Goal: Task Accomplishment & Management: Manage account settings

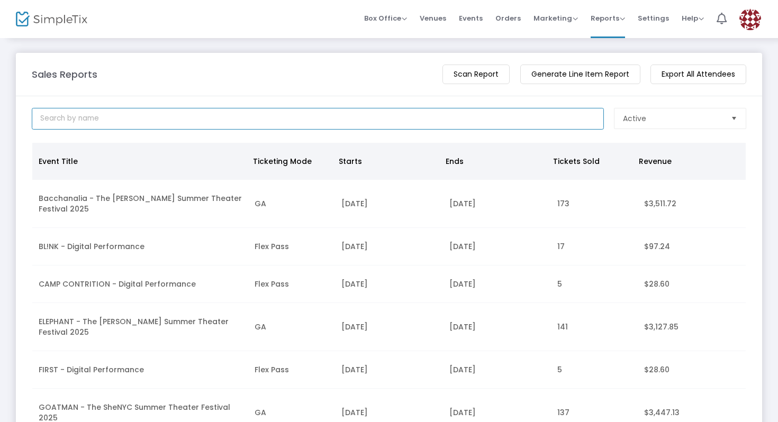
click at [404, 124] on input at bounding box center [318, 119] width 572 height 22
type input "sheatl"
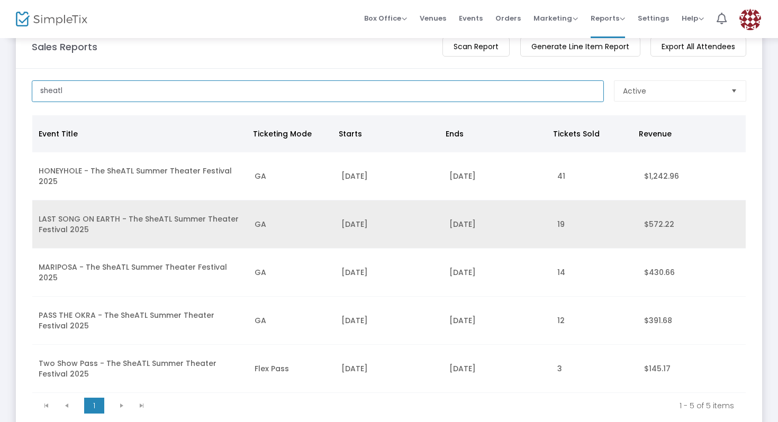
scroll to position [31, 0]
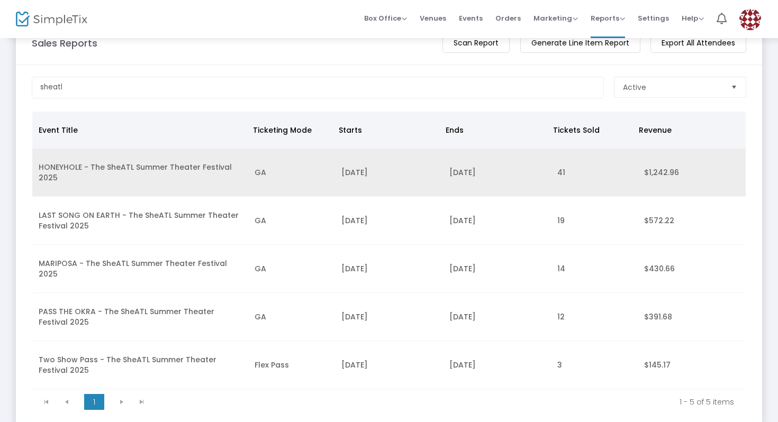
click at [266, 187] on td "GA" at bounding box center [291, 173] width 86 height 48
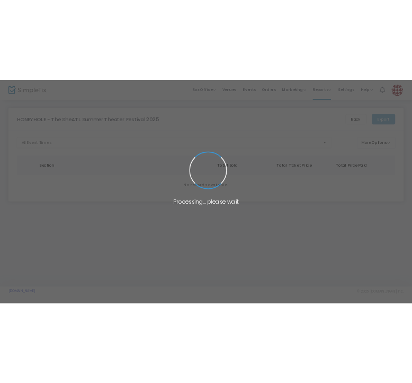
scroll to position [0, 0]
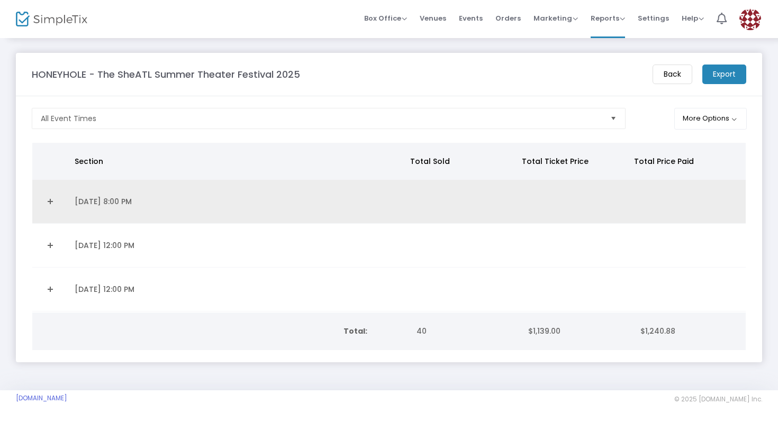
click at [54, 215] on td "Data table" at bounding box center [50, 202] width 36 height 44
click at [47, 200] on link "Expand Details" at bounding box center [50, 201] width 23 height 17
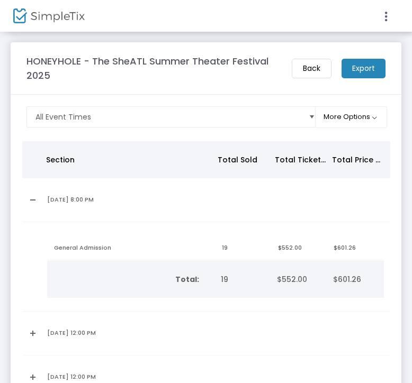
click at [126, 234] on td "sectionTitle totalTickets ticketPrice pricePaid General Admission 19 $552.00 $6…" at bounding box center [215, 267] width 349 height 90
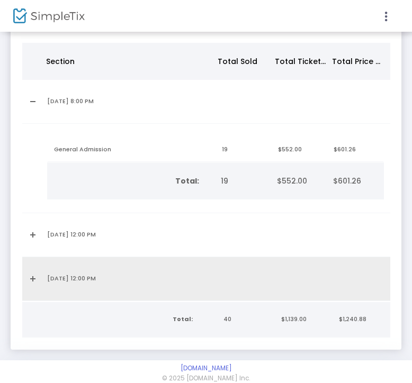
scroll to position [99, 0]
click at [31, 271] on td "Data table" at bounding box center [31, 279] width 19 height 44
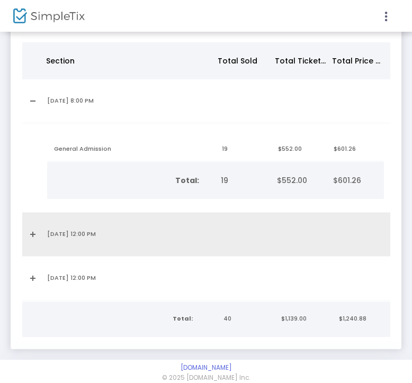
click at [28, 231] on td "Data table" at bounding box center [31, 235] width 19 height 44
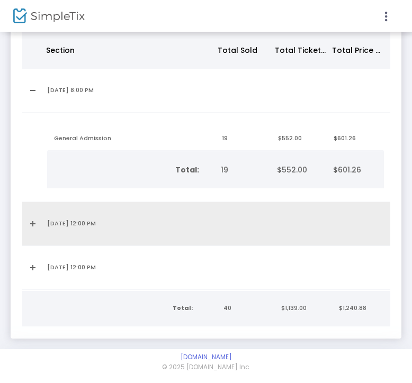
click at [38, 224] on td "Data table" at bounding box center [31, 224] width 19 height 44
click at [32, 218] on link "Expand Details" at bounding box center [32, 223] width 6 height 17
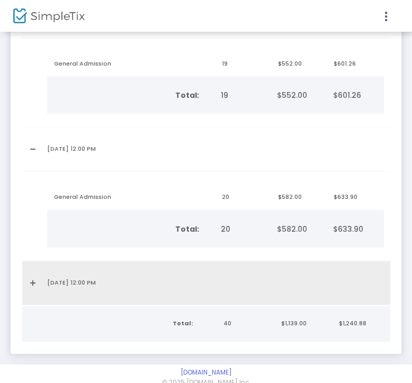
scroll to position [197, 0]
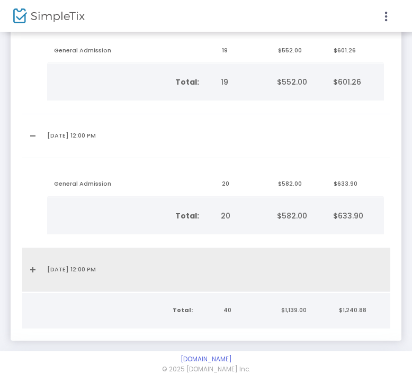
click at [30, 270] on link "Expand Details" at bounding box center [32, 269] width 6 height 17
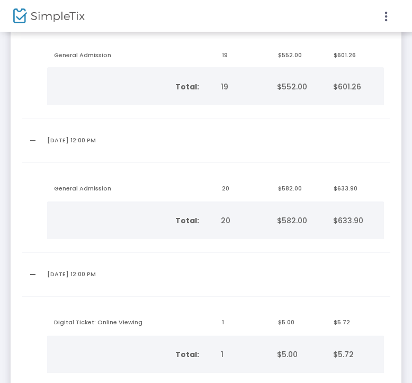
scroll to position [196, 0]
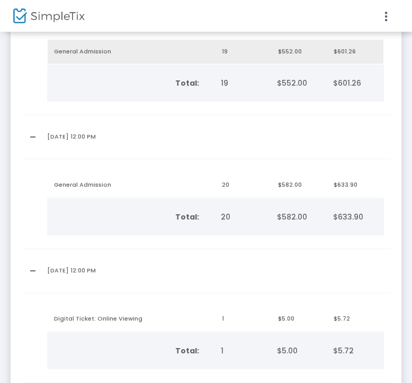
click at [121, 62] on td "General Admission" at bounding box center [132, 52] width 168 height 25
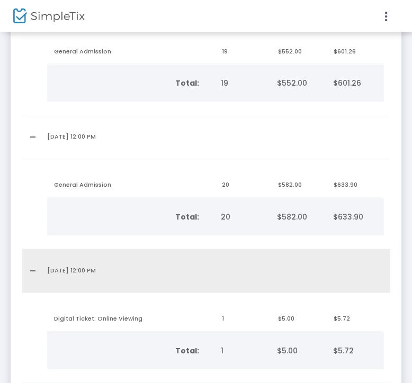
scroll to position [0, 0]
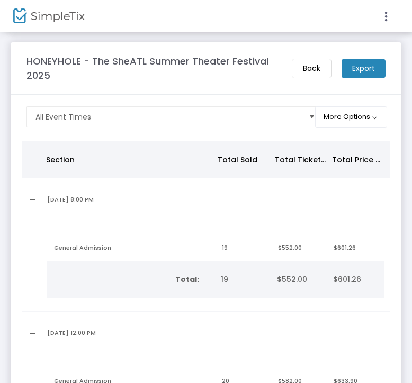
click at [301, 72] on m-button "Back" at bounding box center [311, 69] width 40 height 20
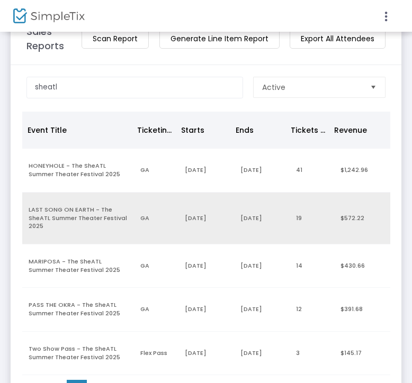
scroll to position [33, 0]
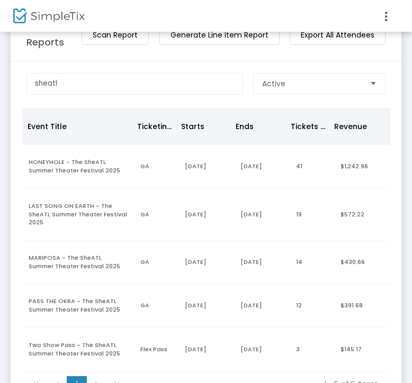
click at [187, 39] on m-button "Generate Line Item Report" at bounding box center [219, 35] width 120 height 20
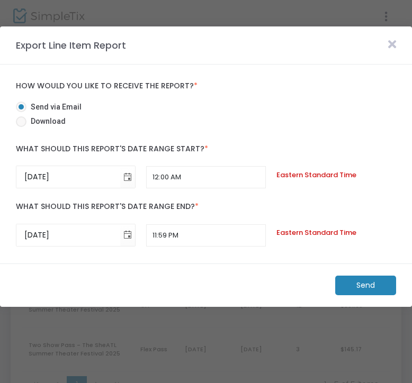
click at [396, 37] on m-panel-header "Export Line Item Report" at bounding box center [206, 45] width 412 height 38
click at [395, 44] on icon at bounding box center [392, 45] width 8 height 12
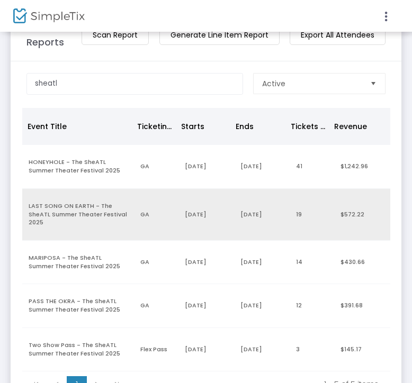
scroll to position [70, 0]
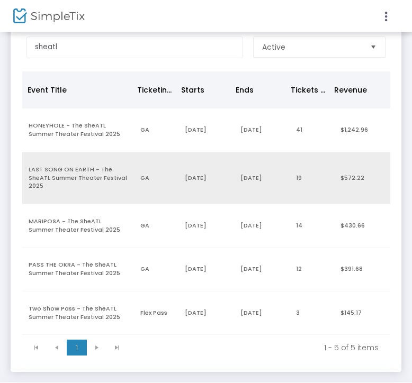
click at [104, 181] on td "LAST SONG ON EARTH - The SheATL Summer Theater Festival 2025" at bounding box center [77, 178] width 111 height 52
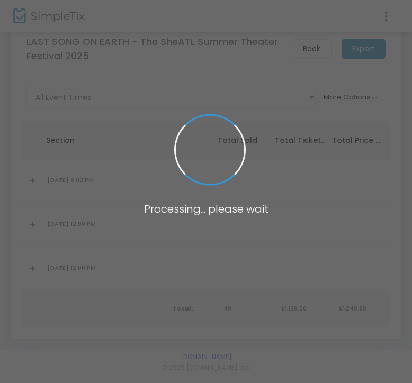
scroll to position [0, 0]
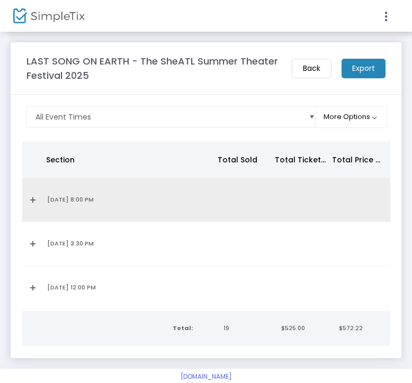
click at [25, 192] on td "Data table" at bounding box center [31, 200] width 19 height 44
click at [33, 198] on link "Expand Details" at bounding box center [32, 200] width 6 height 17
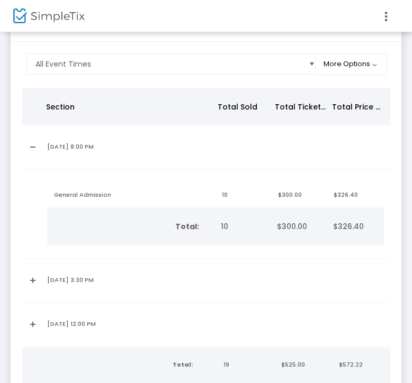
scroll to position [55, 0]
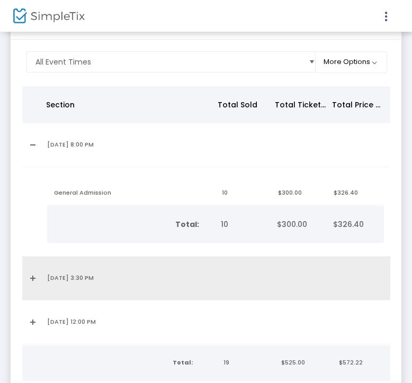
click at [34, 276] on link "Expand Details" at bounding box center [32, 278] width 6 height 17
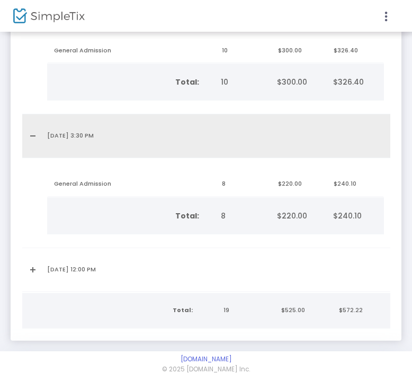
scroll to position [202, 0]
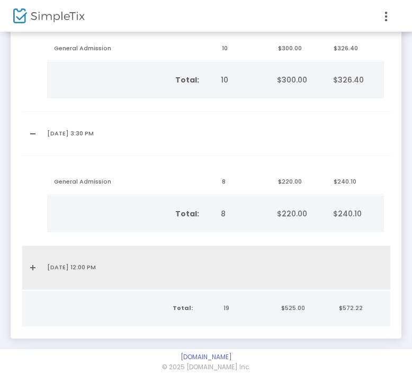
click at [45, 263] on td "9/9/2025 12:00 PM" at bounding box center [128, 268] width 175 height 44
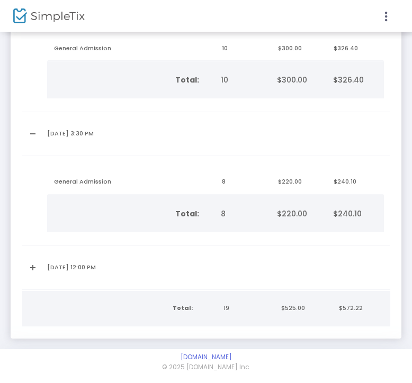
click at [33, 267] on link "Expand Details" at bounding box center [32, 267] width 6 height 17
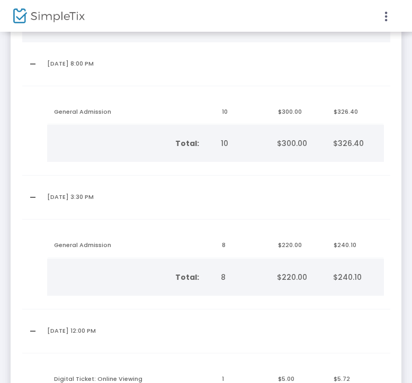
scroll to position [0, 0]
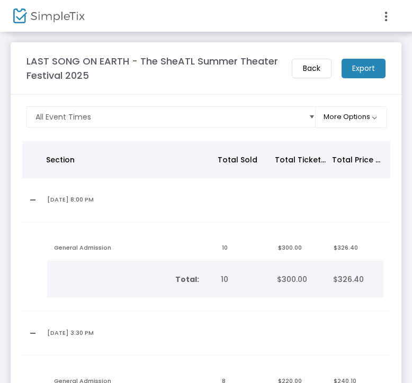
click at [302, 62] on m-button "Back" at bounding box center [311, 69] width 40 height 20
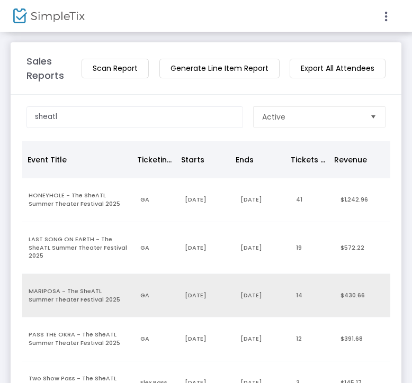
click at [80, 304] on td "MARIPOSA - The SheATL Summer Theater Festival 2025" at bounding box center [77, 295] width 111 height 43
click at [0, 0] on span at bounding box center [0, 0] width 0 height 0
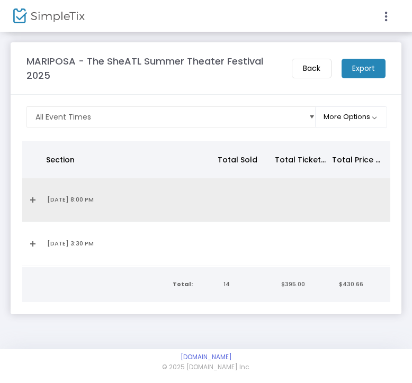
click at [30, 203] on link "Expand Details" at bounding box center [32, 200] width 6 height 17
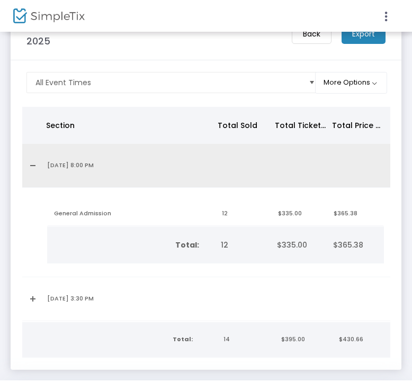
scroll to position [36, 0]
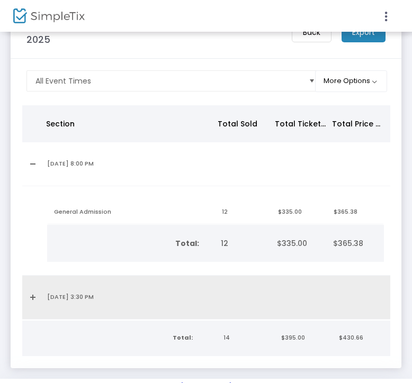
click at [28, 299] on td "Data table" at bounding box center [31, 298] width 19 height 44
click at [33, 292] on link "Expand Details" at bounding box center [32, 297] width 6 height 17
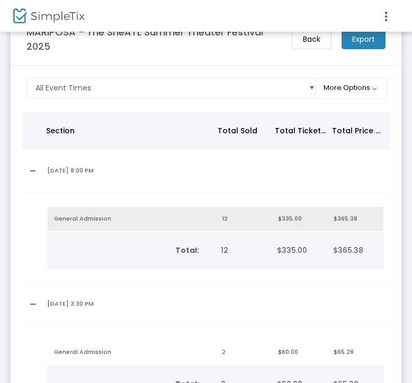
scroll to position [37, 0]
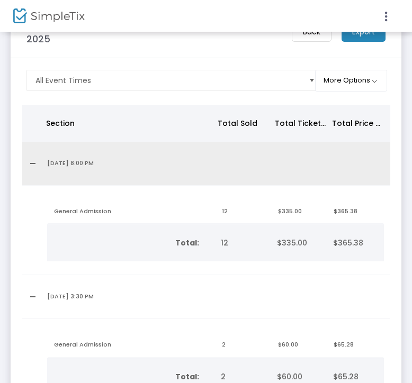
click at [32, 162] on link "Collapse Details" at bounding box center [32, 163] width 6 height 17
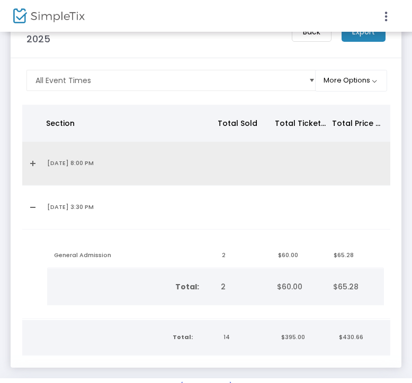
click at [32, 162] on link "Expand Details" at bounding box center [32, 163] width 6 height 17
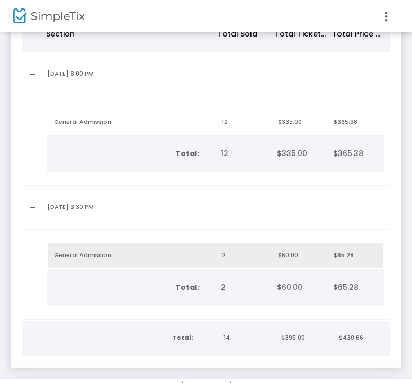
scroll to position [132, 0]
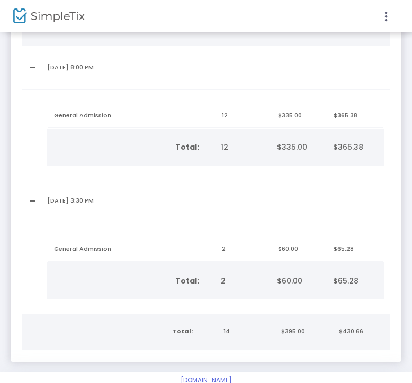
click at [144, 262] on th "Total:" at bounding box center [131, 280] width 168 height 37
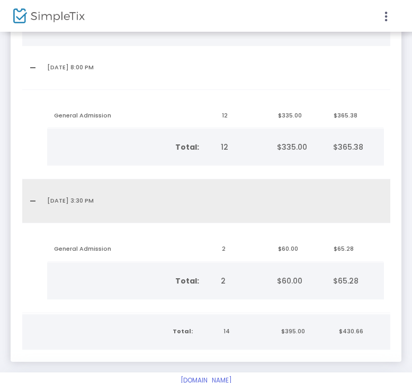
scroll to position [0, 0]
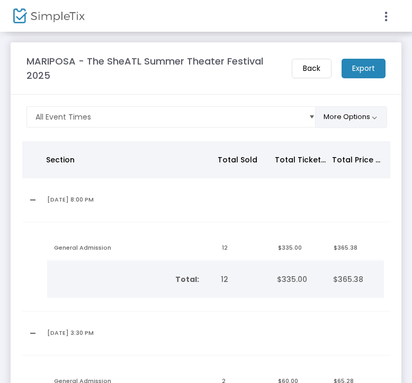
click at [337, 115] on button "More Options" at bounding box center [351, 117] width 72 height 22
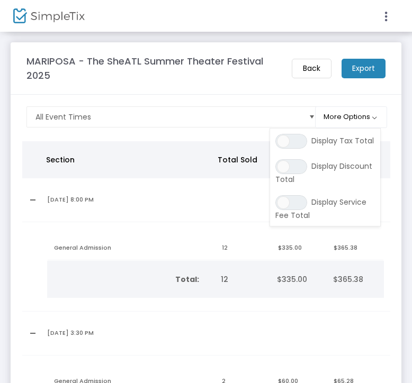
click at [279, 99] on m-panel-content "All Event Times More Options ON OFF Display Tax Total ON OFF Display Discount T…" at bounding box center [206, 294] width 390 height 399
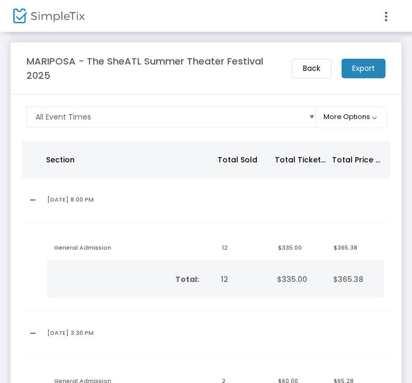
click at [303, 75] on m-button "Back" at bounding box center [311, 69] width 40 height 20
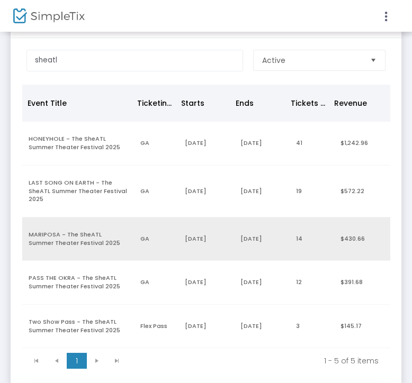
scroll to position [58, 0]
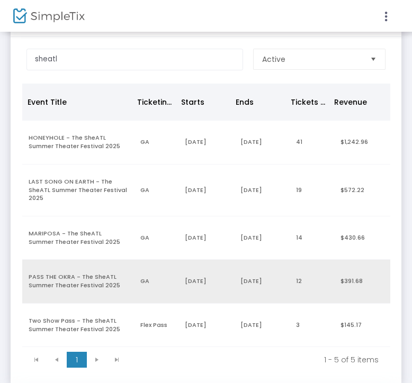
click at [108, 280] on td "PASS THE OKRA - The SheATL Summer Theater Festival 2025" at bounding box center [77, 281] width 111 height 43
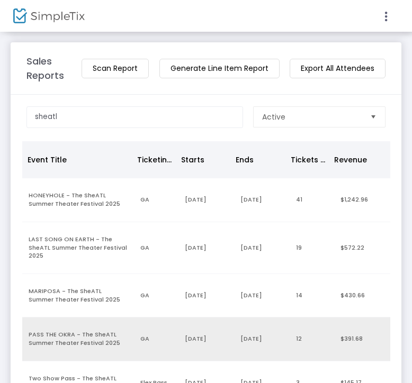
click at [0, 0] on span at bounding box center [0, 0] width 0 height 0
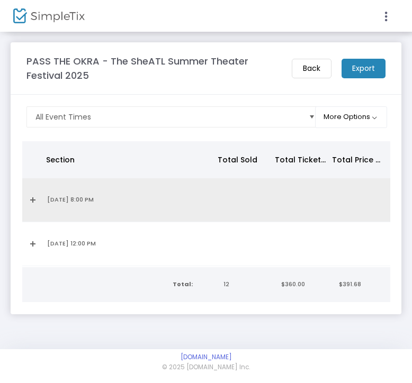
click at [44, 198] on td "9/3/2025 8:00 PM" at bounding box center [128, 200] width 175 height 44
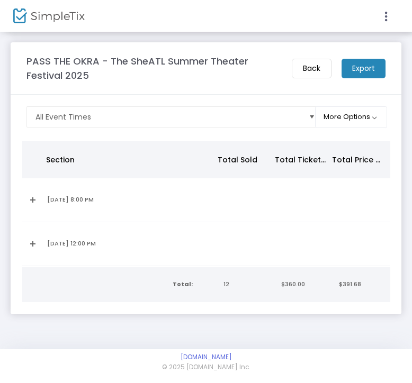
click at [22, 198] on td "Data table" at bounding box center [31, 200] width 19 height 44
click at [29, 198] on link "Expand Details" at bounding box center [32, 200] width 6 height 17
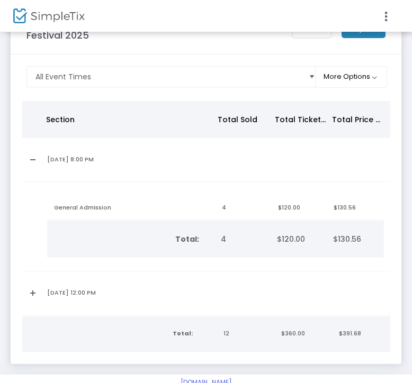
scroll to position [51, 0]
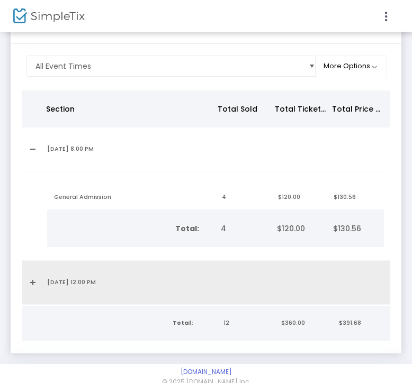
click at [34, 279] on link "Expand Details" at bounding box center [32, 282] width 6 height 17
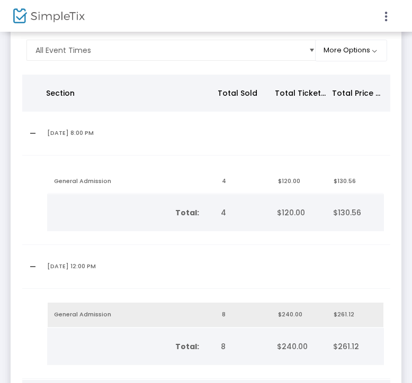
scroll to position [0, 0]
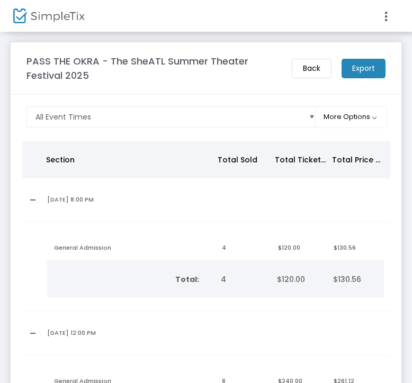
click at [299, 67] on m-button "Back" at bounding box center [311, 69] width 40 height 20
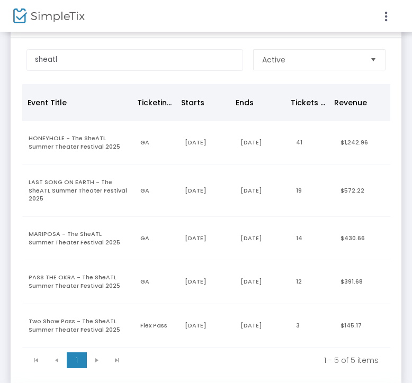
scroll to position [65, 0]
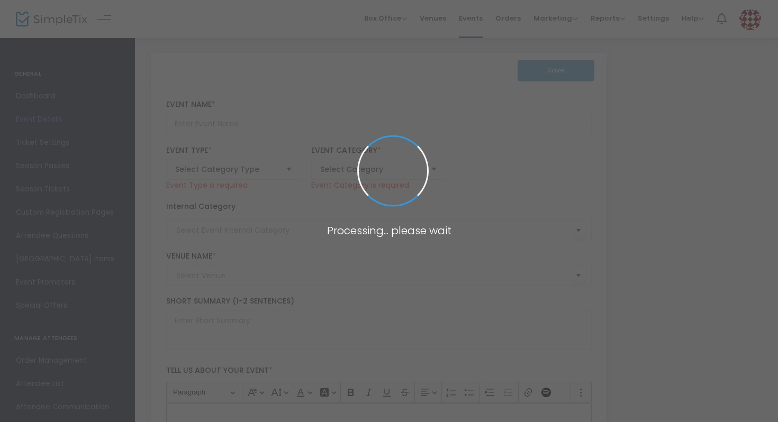
type input "PASS THE OKRA - The SheATL Summer Theater Festival 2025"
type textarea "PASS THE OKRA By [PERSON_NAME] A messy, post-[PERSON_NAME] coming-of-age play."
type input "Buy Tickets"
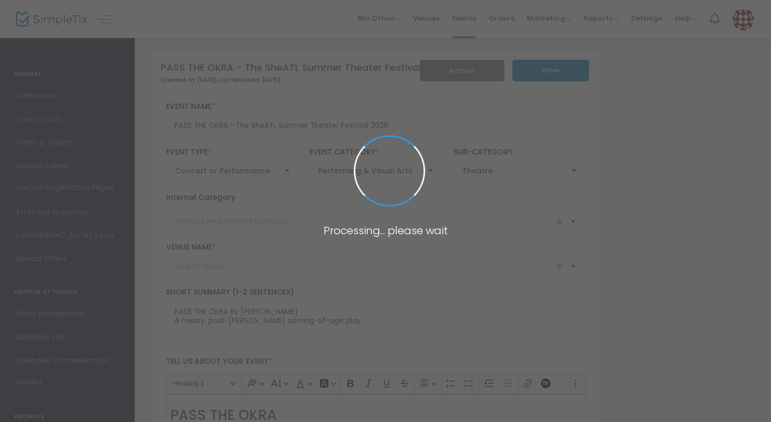
type input "SheATL In-Person"
type input "7 [GEOGRAPHIC_DATA] (7 Stages)"
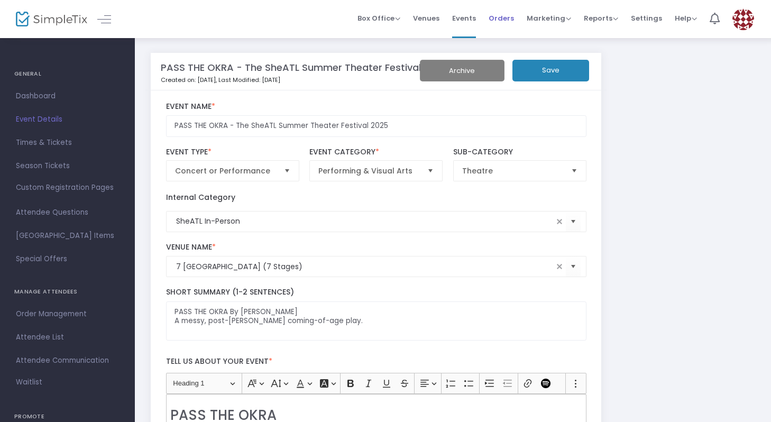
click at [510, 20] on span "Orders" at bounding box center [501, 18] width 25 height 27
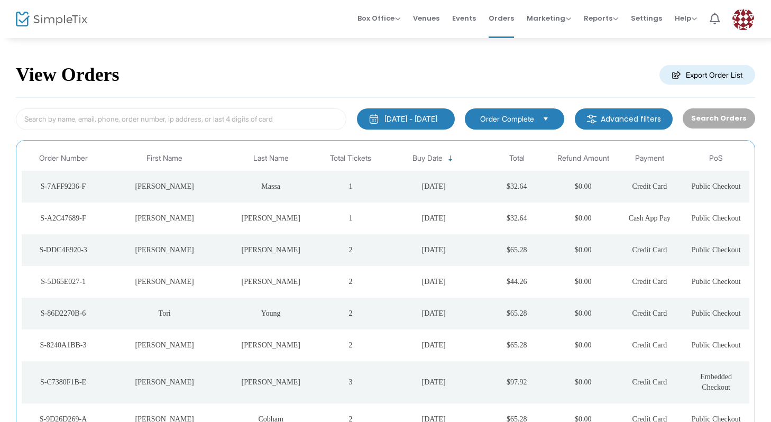
scroll to position [2, 0]
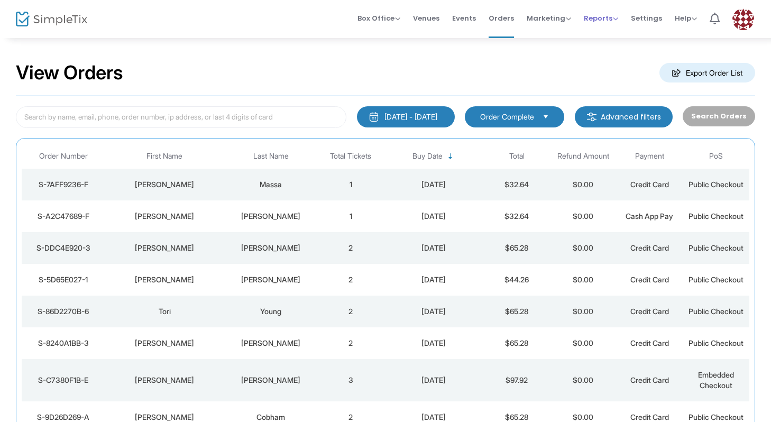
click at [614, 19] on span "Reports" at bounding box center [601, 18] width 34 height 10
click at [561, 26] on span "Marketing Promo Codes Quantity Discounts Affiliate" at bounding box center [549, 18] width 44 height 27
click at [561, 22] on span "Marketing" at bounding box center [549, 18] width 44 height 10
click at [566, 35] on li "Promo Codes" at bounding box center [569, 35] width 85 height 21
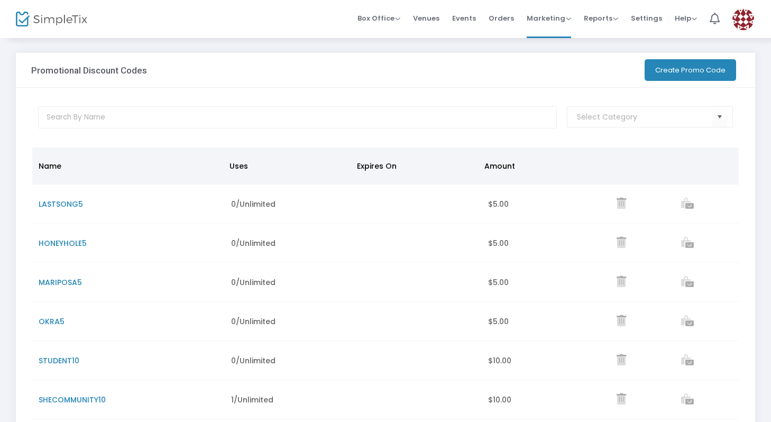
click at [650, 67] on button "Create Promo Code" at bounding box center [691, 70] width 92 height 22
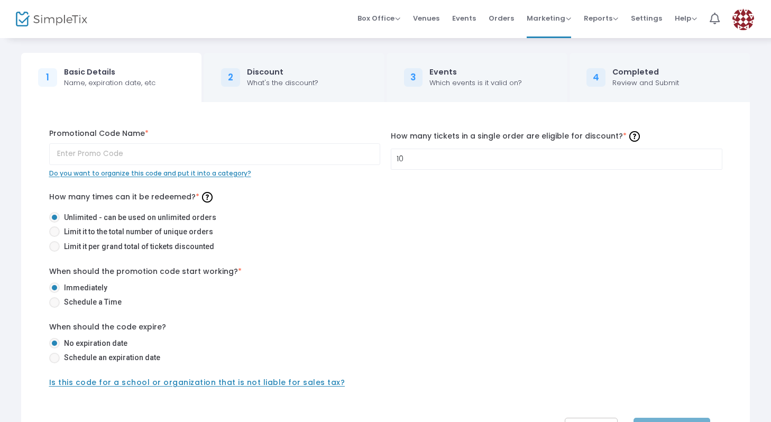
scroll to position [90, 0]
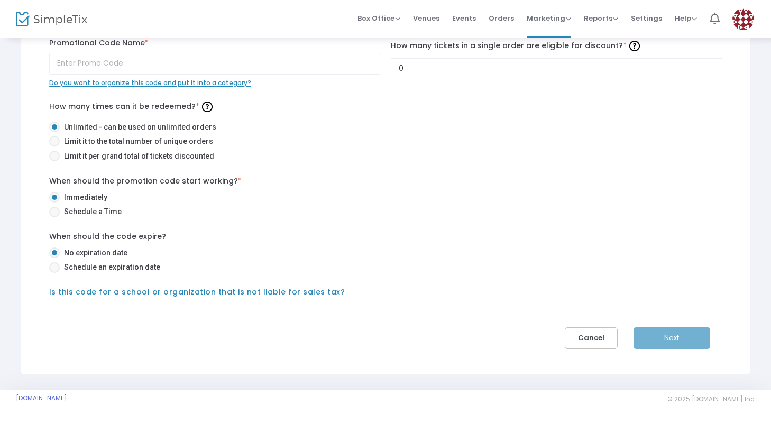
click at [610, 337] on button "Cancel" at bounding box center [591, 338] width 53 height 22
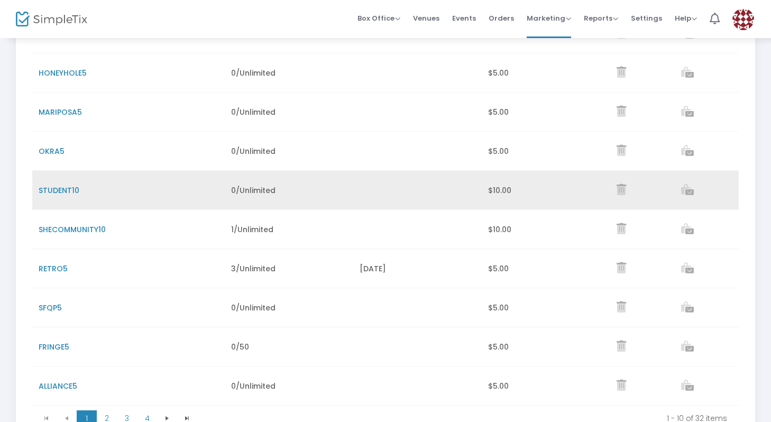
scroll to position [172, 0]
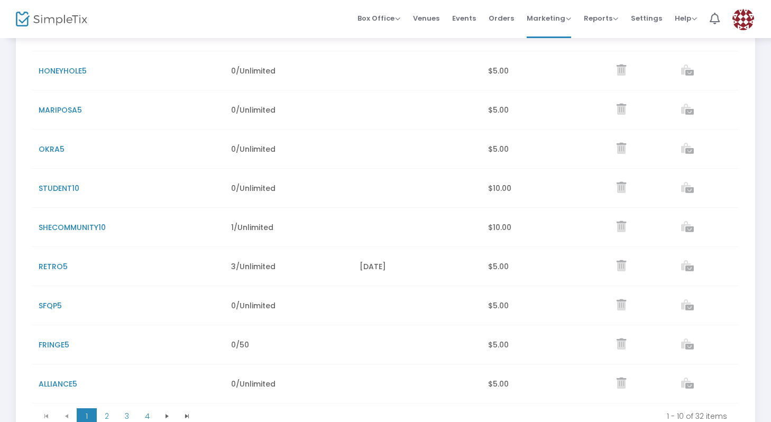
click at [95, 231] on span "SHECOMMUNITY10" at bounding box center [72, 227] width 67 height 11
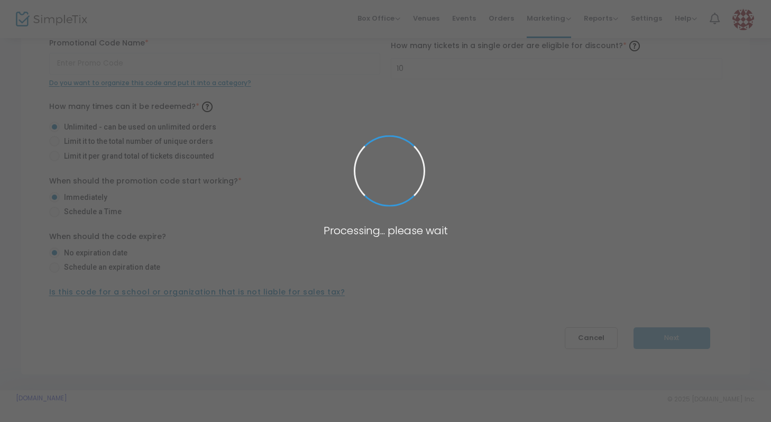
scroll to position [90, 0]
type input "SHECOMMUNITY10"
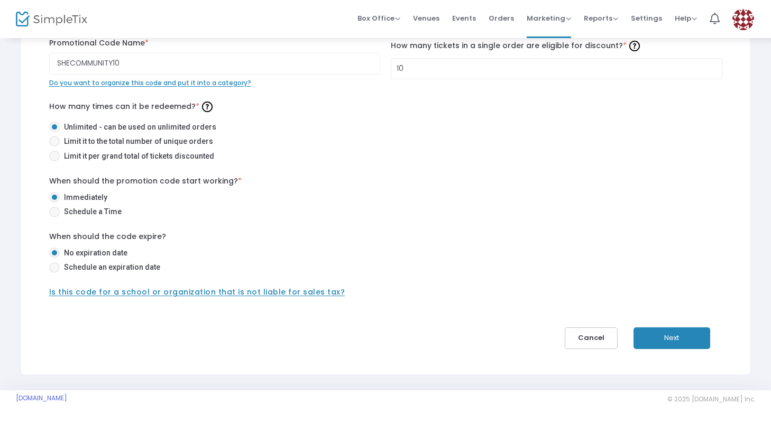
scroll to position [0, 0]
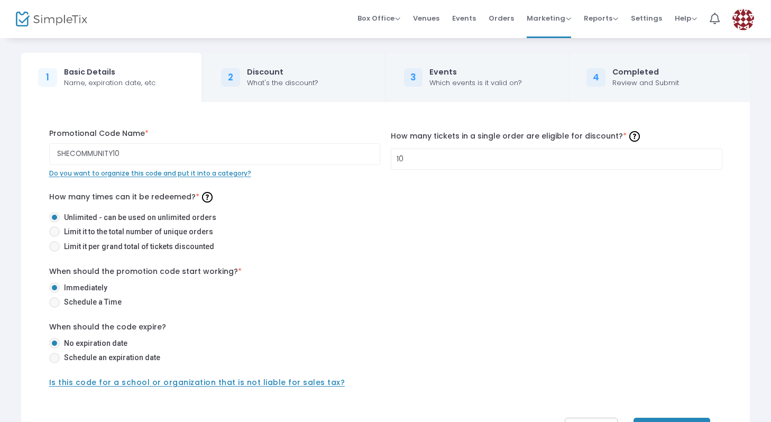
click at [284, 69] on div "Discount" at bounding box center [282, 72] width 71 height 11
click at [285, 83] on div "What's the discount?" at bounding box center [282, 83] width 71 height 11
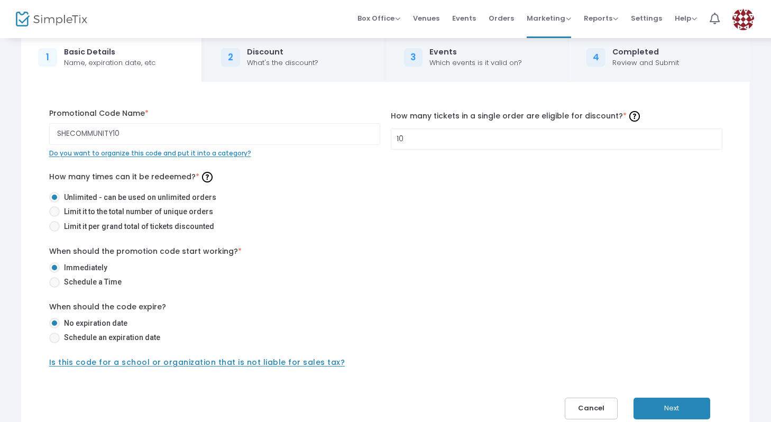
scroll to position [21, 0]
click at [681, 409] on button "Next" at bounding box center [672, 408] width 77 height 22
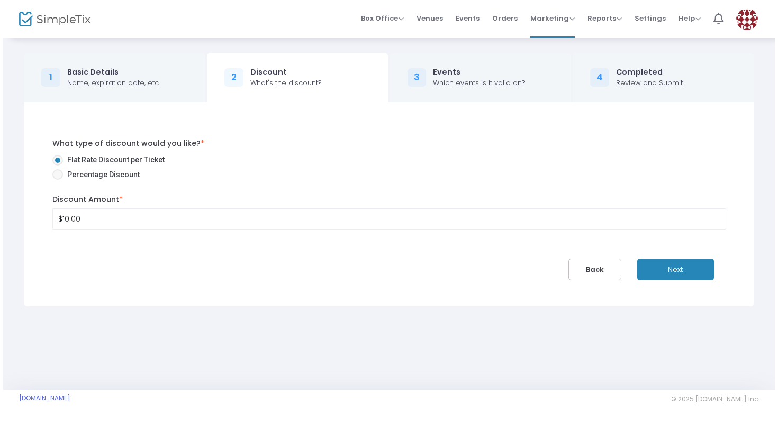
scroll to position [0, 0]
click at [667, 272] on button "Next" at bounding box center [678, 270] width 77 height 22
